Goal: Transaction & Acquisition: Purchase product/service

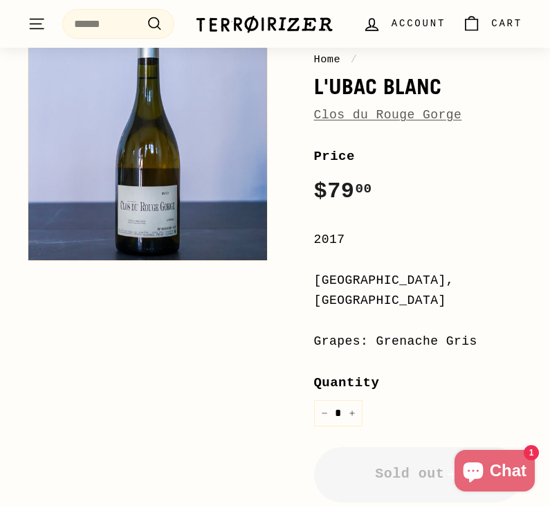
scroll to position [169, 0]
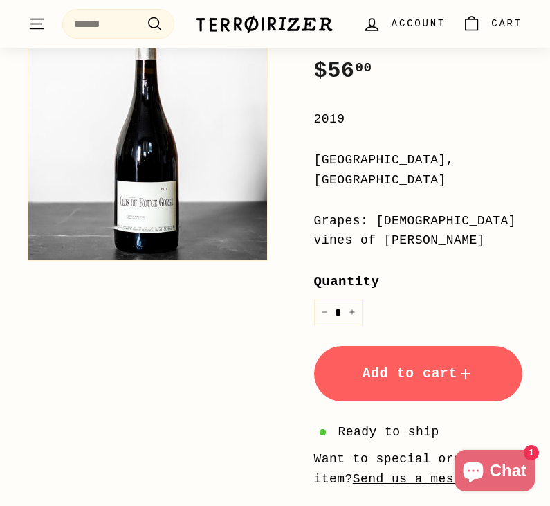
scroll to position [305, 0]
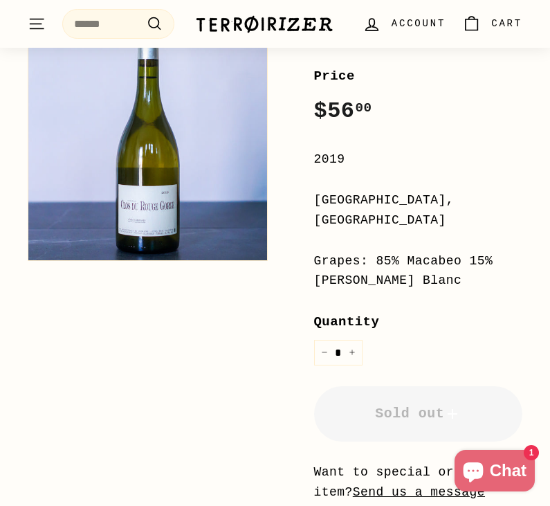
scroll to position [273, 0]
